Goal: Task Accomplishment & Management: Manage account settings

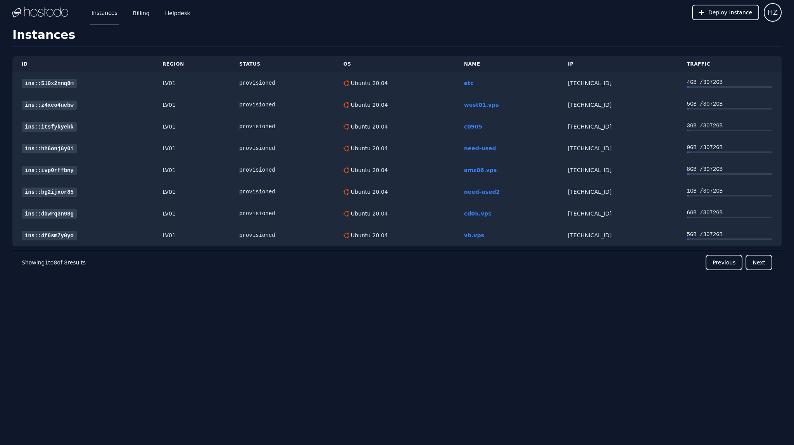
click at [290, 24] on div "Instances Billing Helpdesk Deploy Instance HZ" at bounding box center [397, 12] width 770 height 25
click at [47, 148] on link "ins::hh6onj6y0i" at bounding box center [49, 148] width 55 height 9
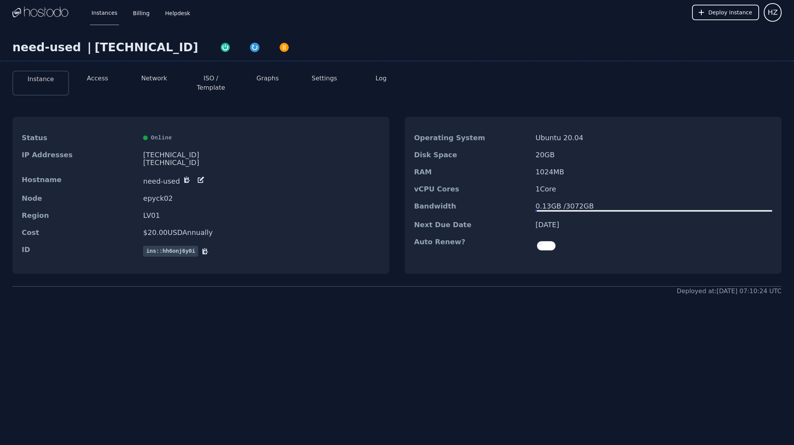
click at [164, 151] on div "[TECHNICAL_ID]" at bounding box center [261, 155] width 237 height 8
click at [197, 176] on icon at bounding box center [201, 180] width 8 height 8
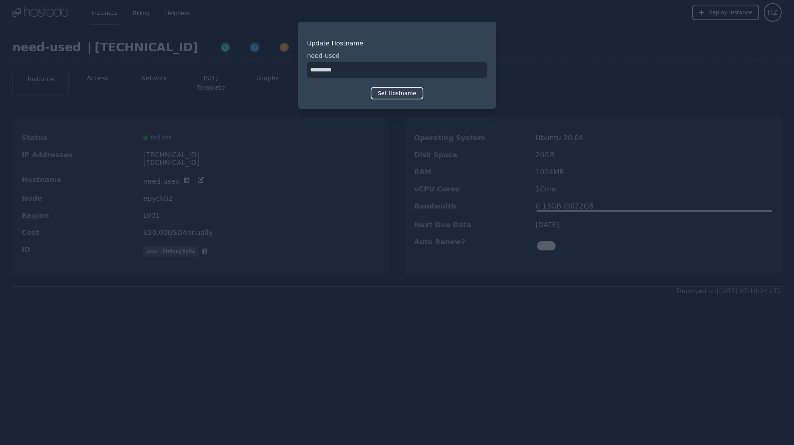
drag, startPoint x: 366, startPoint y: 67, endPoint x: 285, endPoint y: 69, distance: 80.7
click at [285, 69] on div "​ Update Hostname need-used Set Hostname" at bounding box center [397, 222] width 794 height 445
type input "*"
type input "******"
click at [392, 92] on button "Set Hostname" at bounding box center [397, 93] width 52 height 12
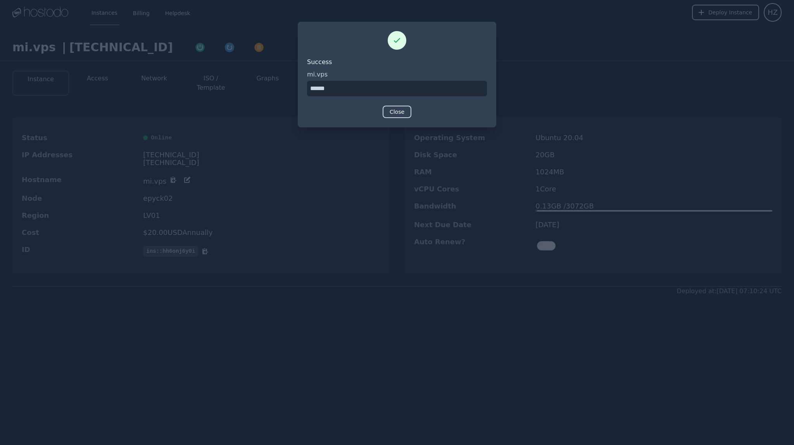
click at [400, 114] on button "Close" at bounding box center [397, 112] width 29 height 12
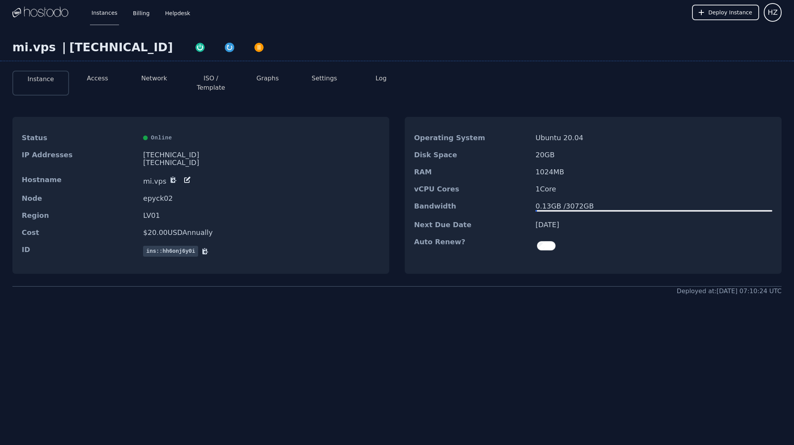
click at [178, 151] on div "[TECHNICAL_ID]" at bounding box center [261, 155] width 237 height 8
drag, startPoint x: 178, startPoint y: 146, endPoint x: 170, endPoint y: 146, distance: 8.5
click at [170, 151] on div "[TECHNICAL_ID]" at bounding box center [261, 155] width 237 height 8
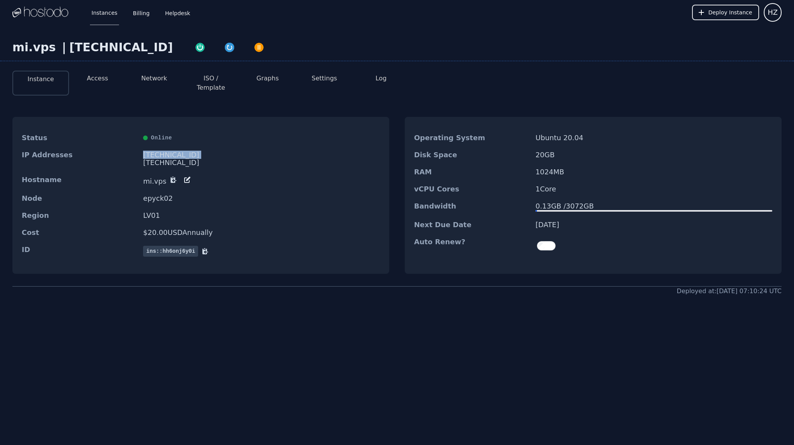
click at [170, 151] on div "[TECHNICAL_ID]" at bounding box center [261, 155] width 237 height 8
copy div "[TECHNICAL_ID]"
click at [195, 47] on img "button" at bounding box center [200, 47] width 11 height 11
click at [195, 46] on img "button" at bounding box center [200, 47] width 11 height 11
drag, startPoint x: 427, startPoint y: 409, endPoint x: 370, endPoint y: 272, distance: 149.2
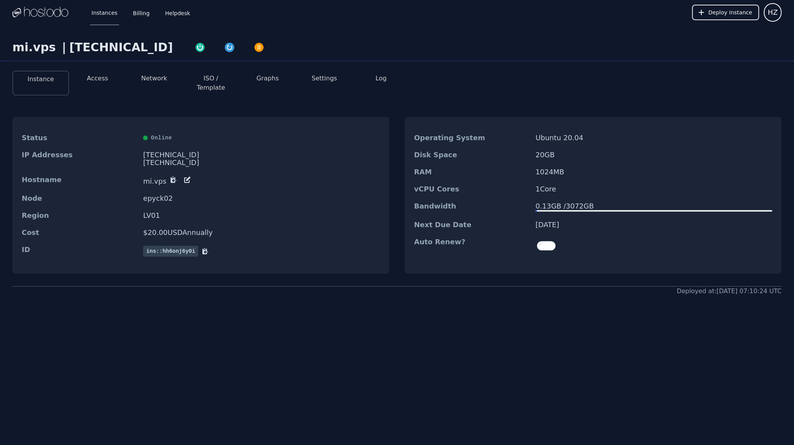
click at [427, 408] on div "Instances Billing Helpdesk Deploy Instance HZ Instances SSH Keys Billing Helpde…" at bounding box center [397, 222] width 794 height 445
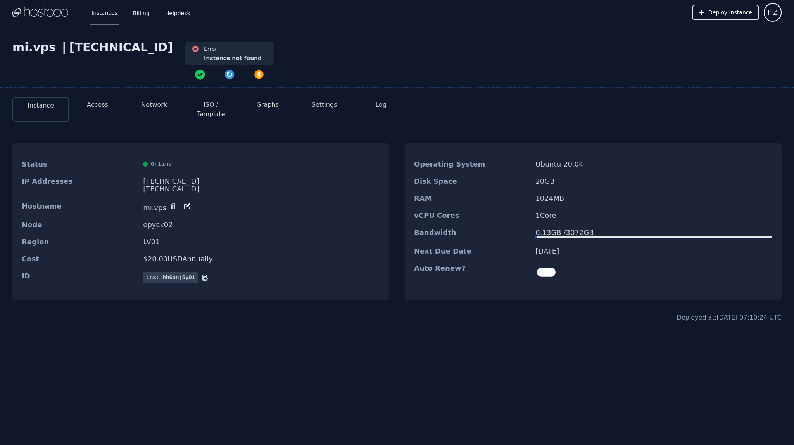
click at [207, 105] on button "ISO / Template" at bounding box center [211, 109] width 44 height 19
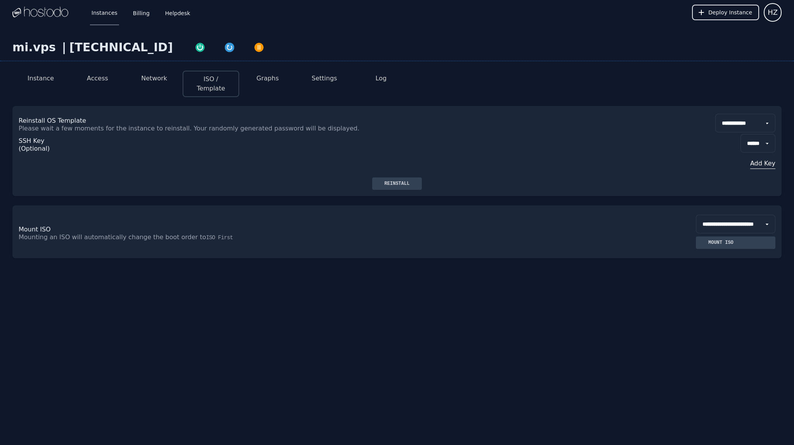
click at [717, 114] on select "**********" at bounding box center [746, 123] width 60 height 19
select select "**"
click at [716, 114] on select "**********" at bounding box center [746, 123] width 60 height 19
click at [396, 180] on div "Reinstall" at bounding box center [398, 183] width 38 height 6
click at [3, 294] on div "**********" at bounding box center [397, 180] width 794 height 311
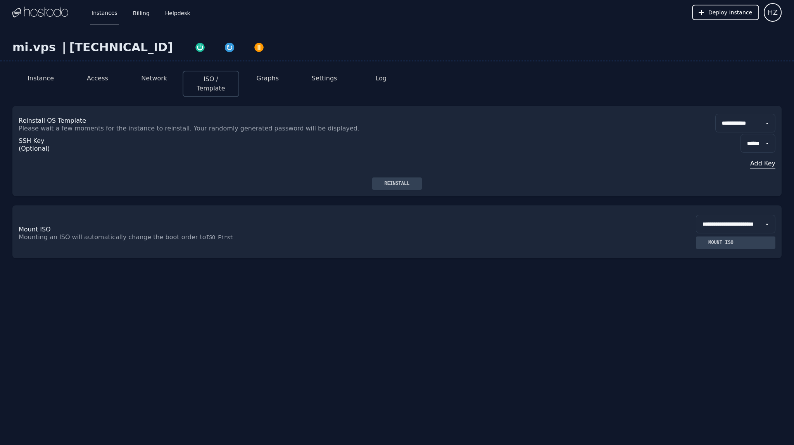
click at [40, 79] on button "Instance" at bounding box center [41, 78] width 26 height 9
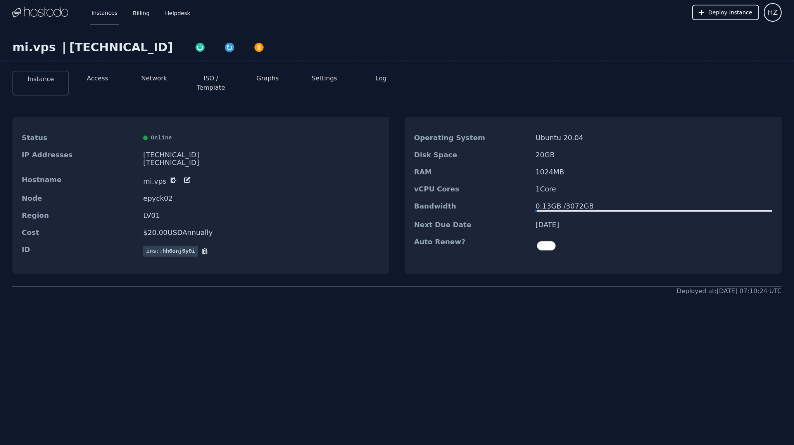
click at [104, 76] on button "Access" at bounding box center [97, 78] width 21 height 9
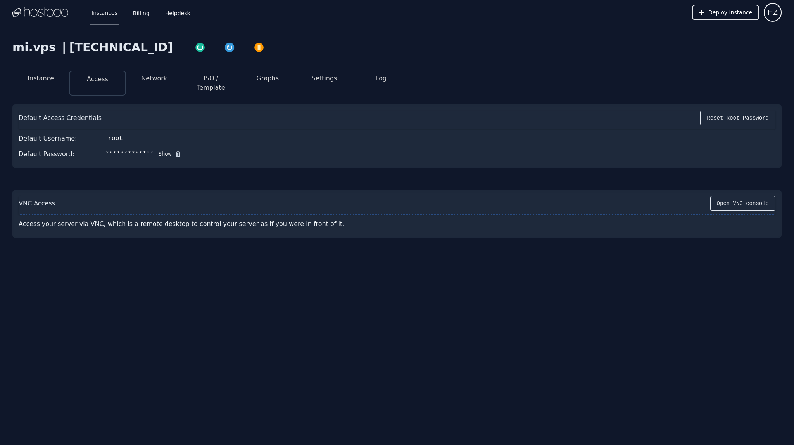
click at [175, 150] on icon at bounding box center [179, 154] width 8 height 8
click at [140, 48] on div "[TECHNICAL_ID]" at bounding box center [121, 47] width 104 height 14
click at [140, 47] on div "[TECHNICAL_ID]" at bounding box center [121, 47] width 104 height 14
copy div "[TECHNICAL_ID]"
